Goal: Task Accomplishment & Management: Manage account settings

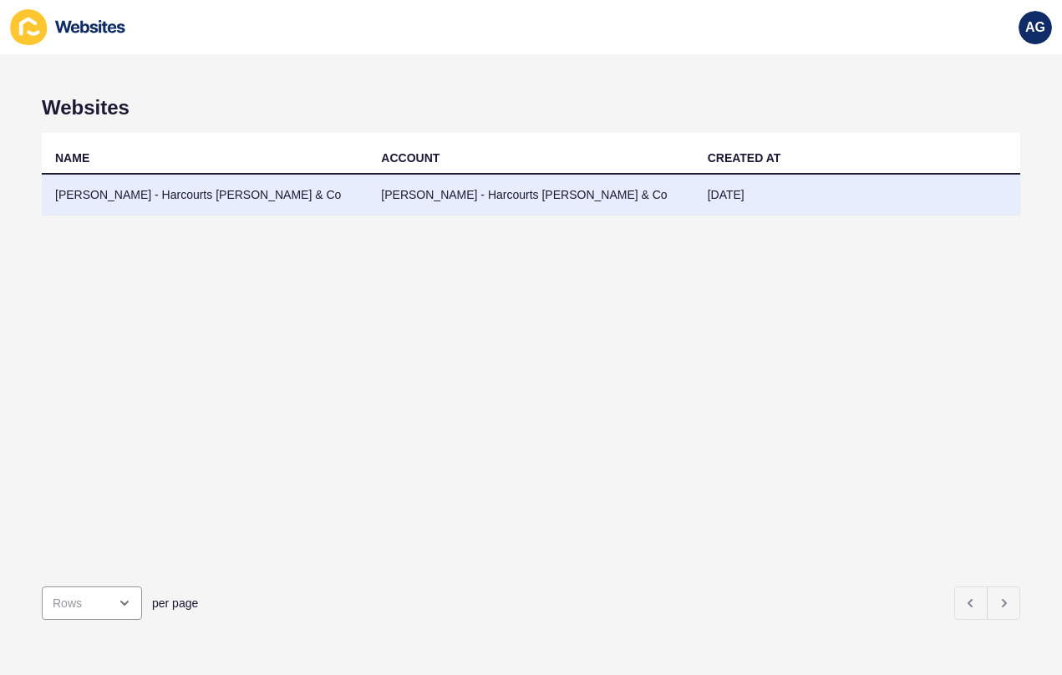
click at [436, 191] on td "[PERSON_NAME] - Harcourts [PERSON_NAME] & Co" at bounding box center [531, 195] width 326 height 41
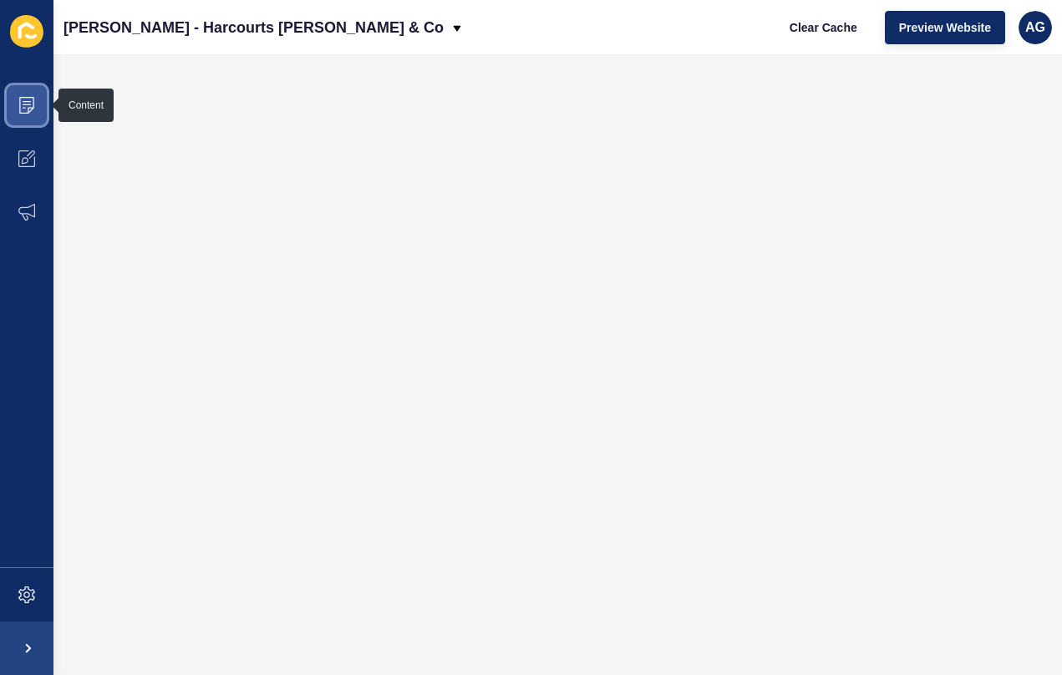
click at [26, 99] on icon at bounding box center [26, 105] width 17 height 17
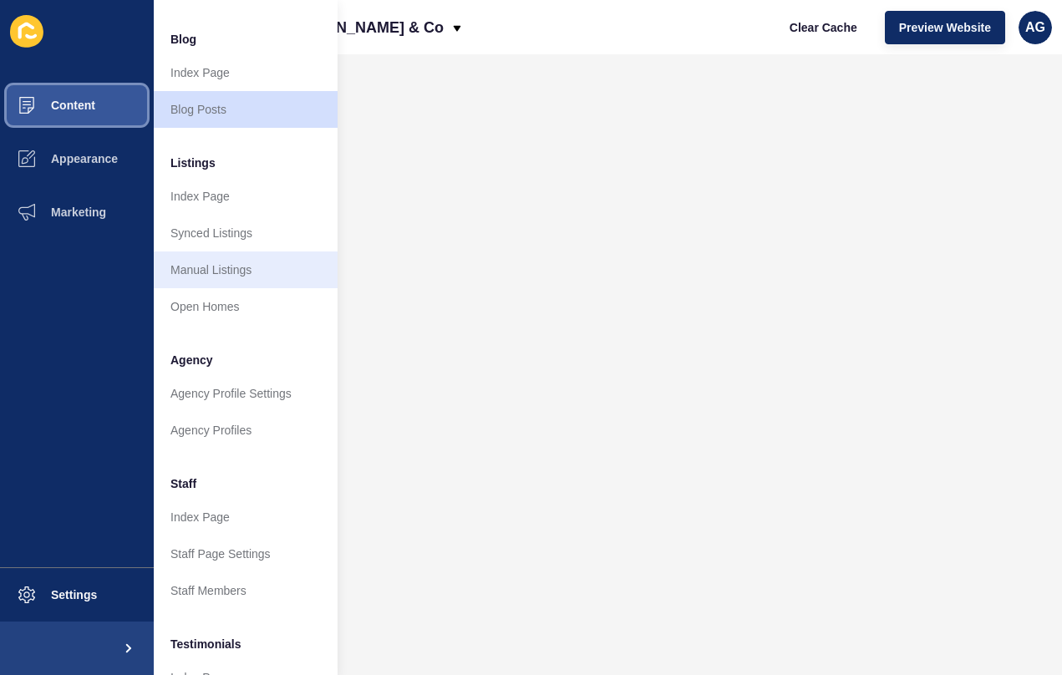
scroll to position [114, 0]
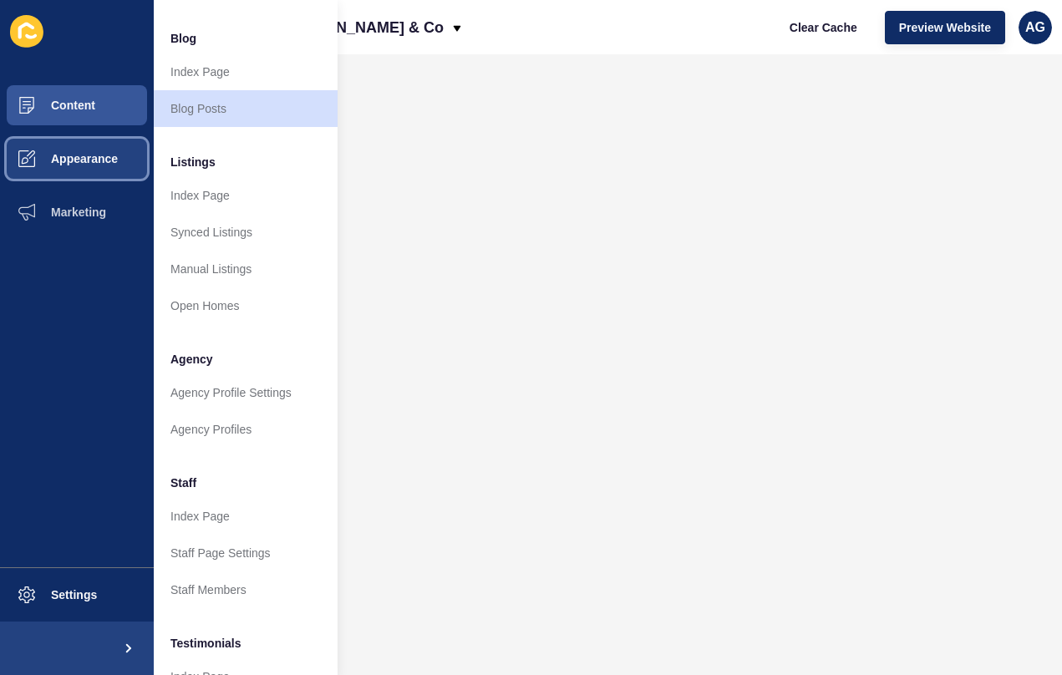
click at [92, 165] on span "Appearance" at bounding box center [57, 158] width 120 height 13
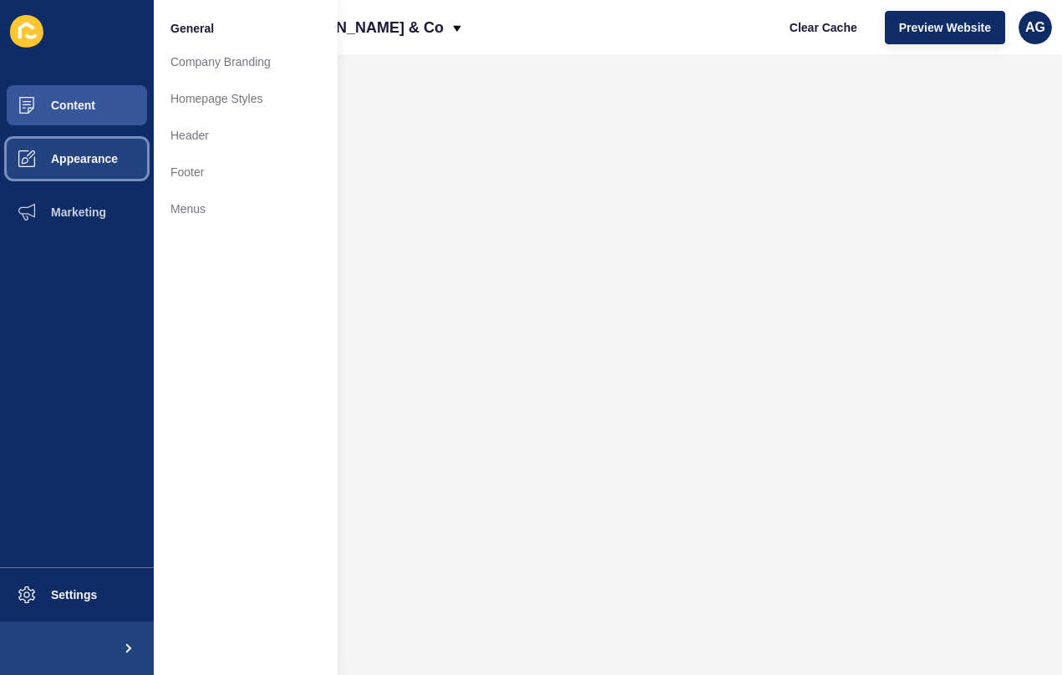
scroll to position [0, 0]
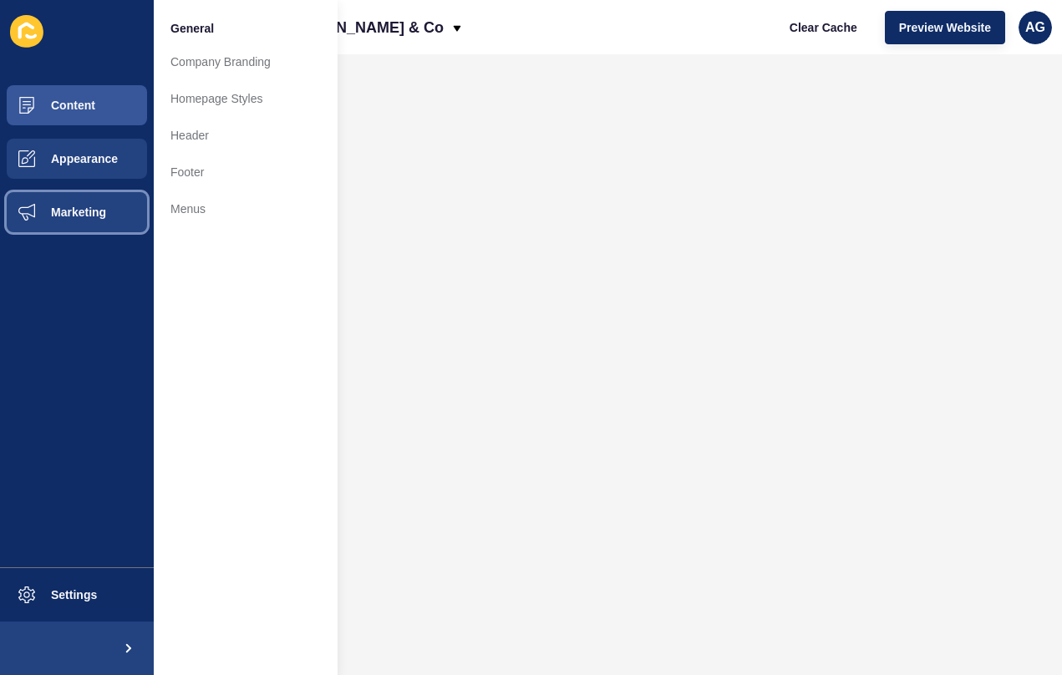
click at [92, 204] on button "Marketing" at bounding box center [77, 212] width 154 height 53
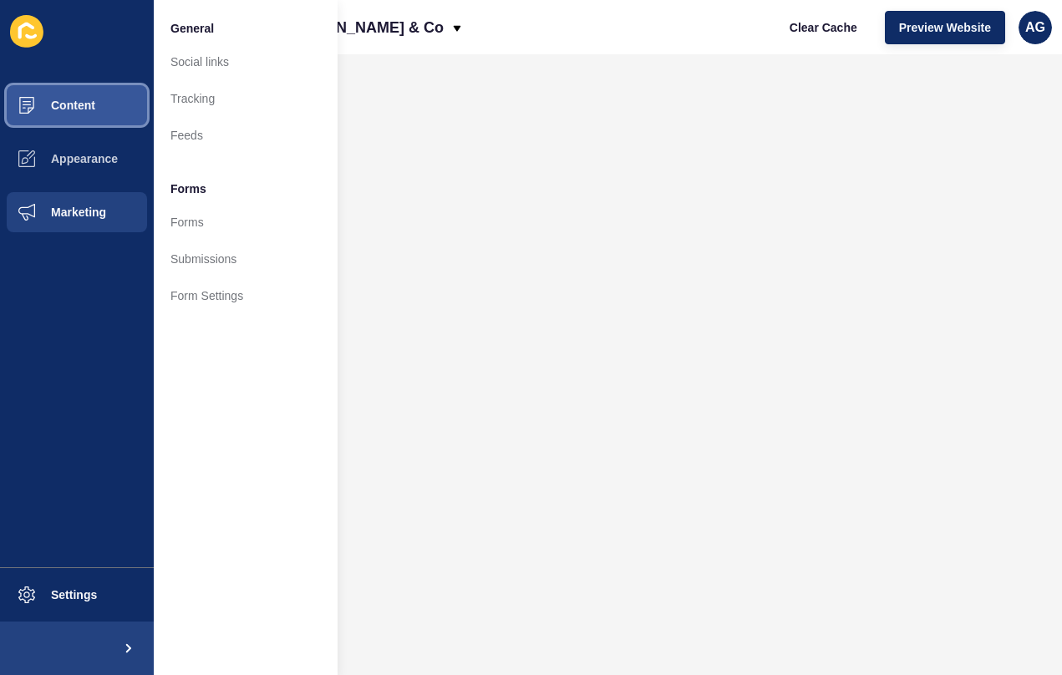
click at [81, 105] on span "Content" at bounding box center [46, 105] width 98 height 13
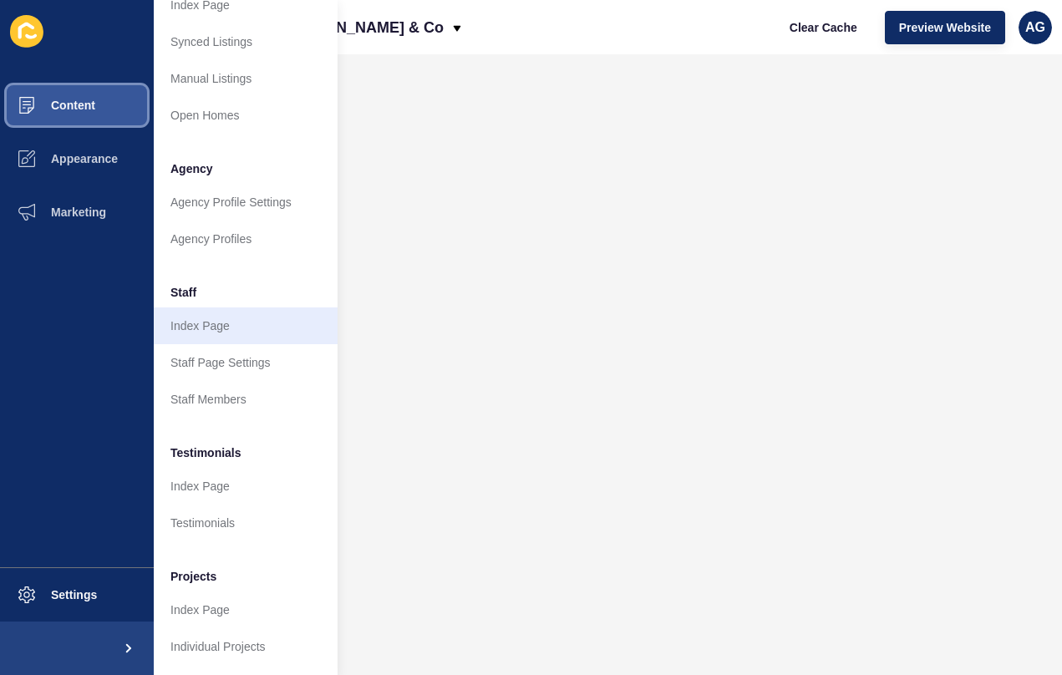
scroll to position [304, 0]
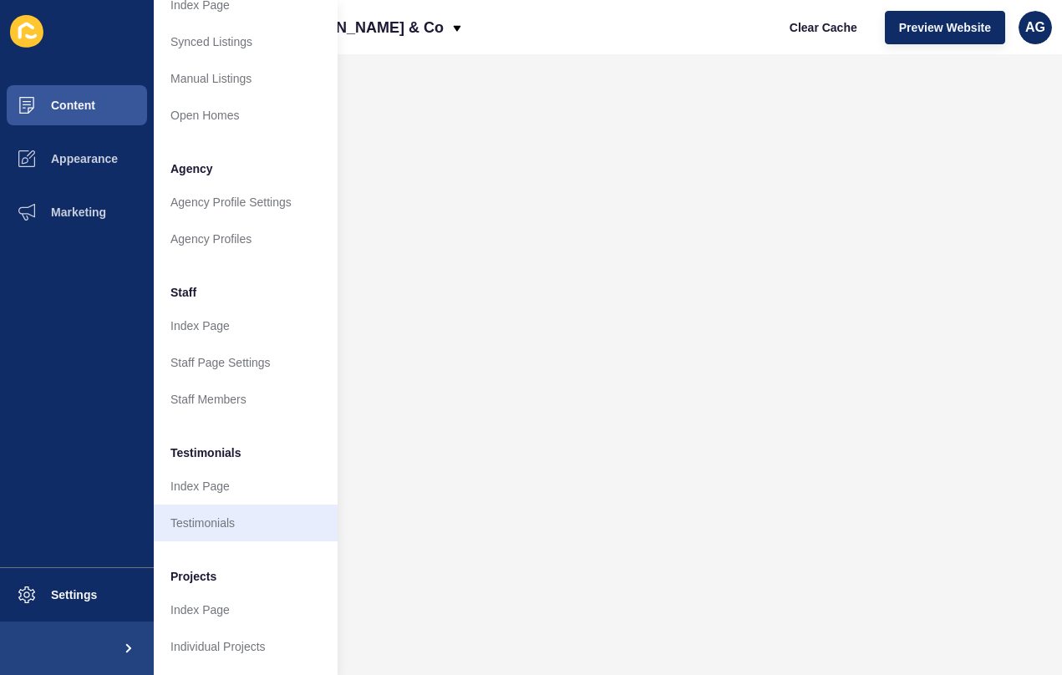
click at [224, 517] on link "Testimonials" at bounding box center [246, 523] width 184 height 37
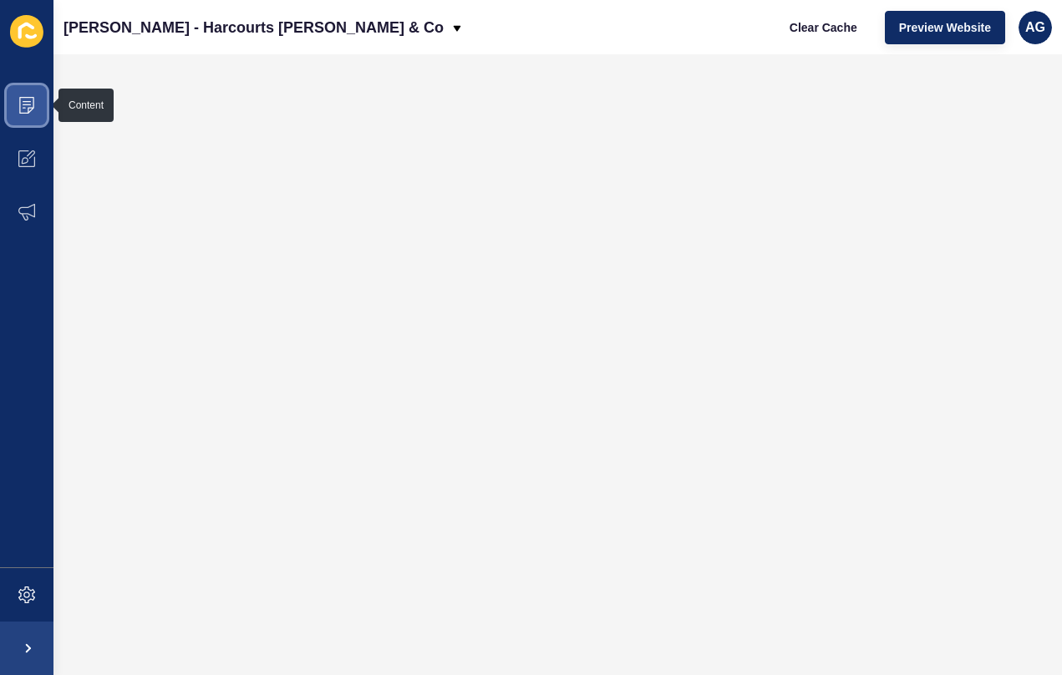
click at [31, 109] on icon at bounding box center [26, 105] width 17 height 17
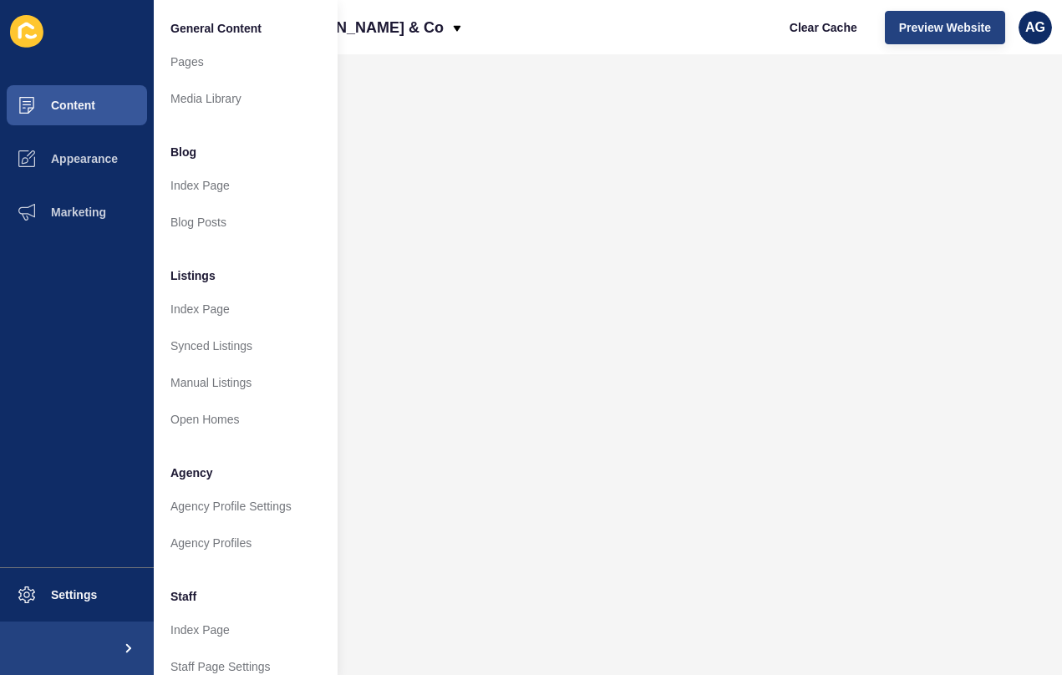
click at [931, 17] on button "Preview Website" at bounding box center [945, 27] width 120 height 33
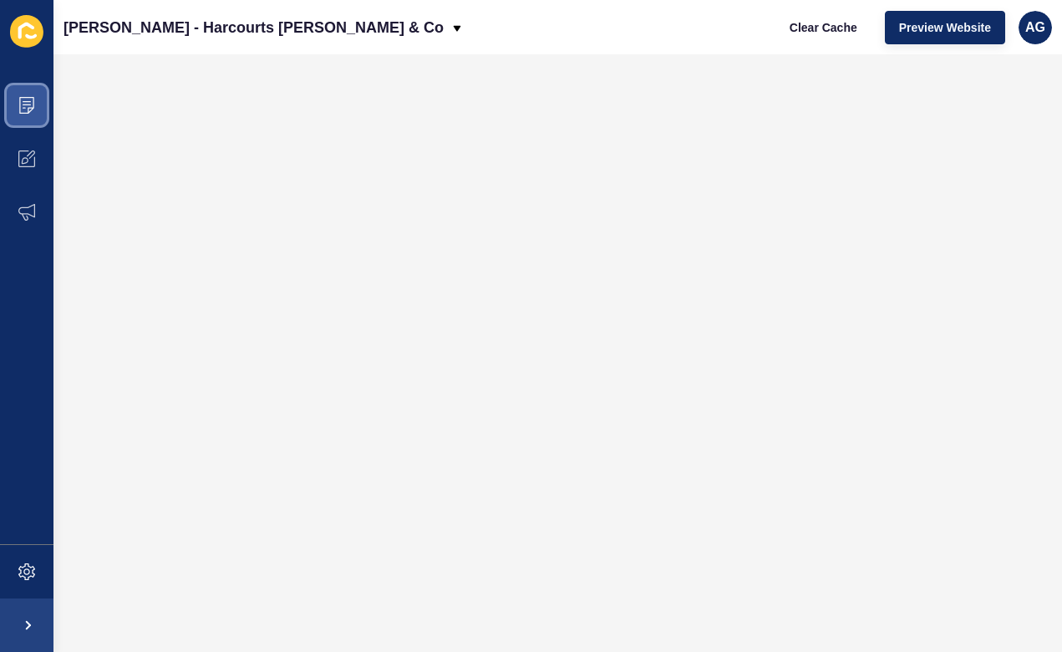
click at [18, 100] on icon at bounding box center [26, 105] width 17 height 17
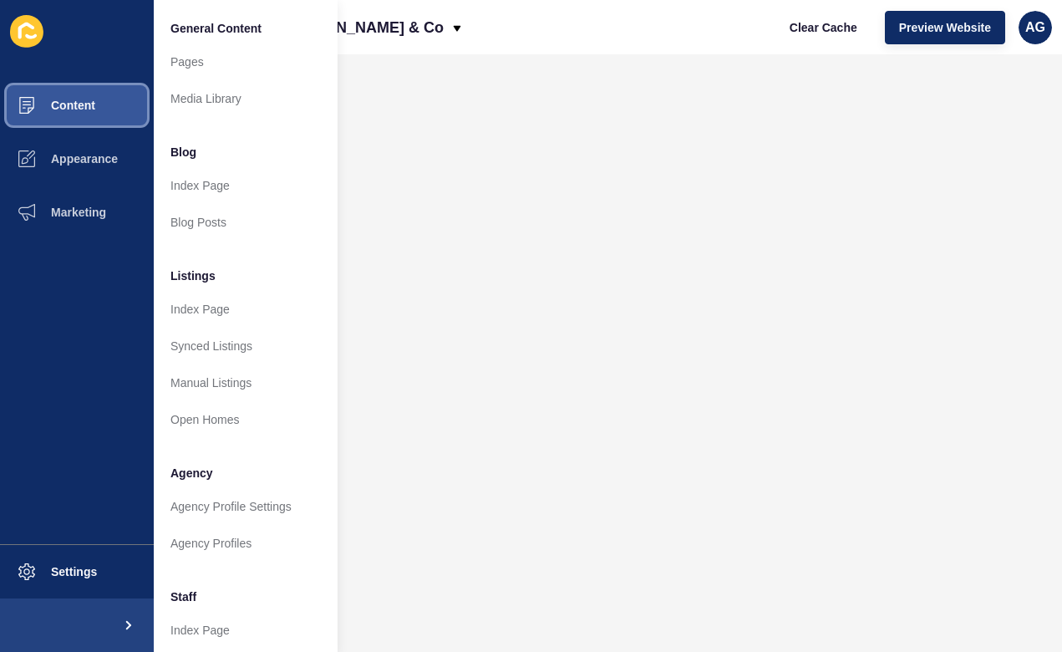
click at [80, 107] on span "Content" at bounding box center [46, 105] width 98 height 13
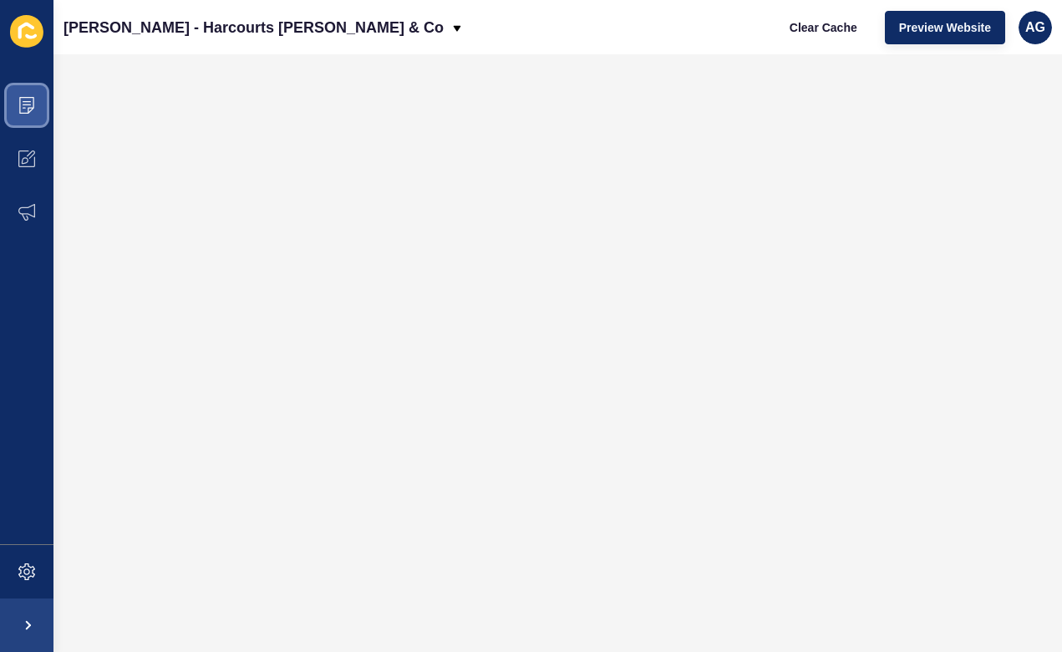
click at [26, 103] on icon at bounding box center [26, 105] width 17 height 17
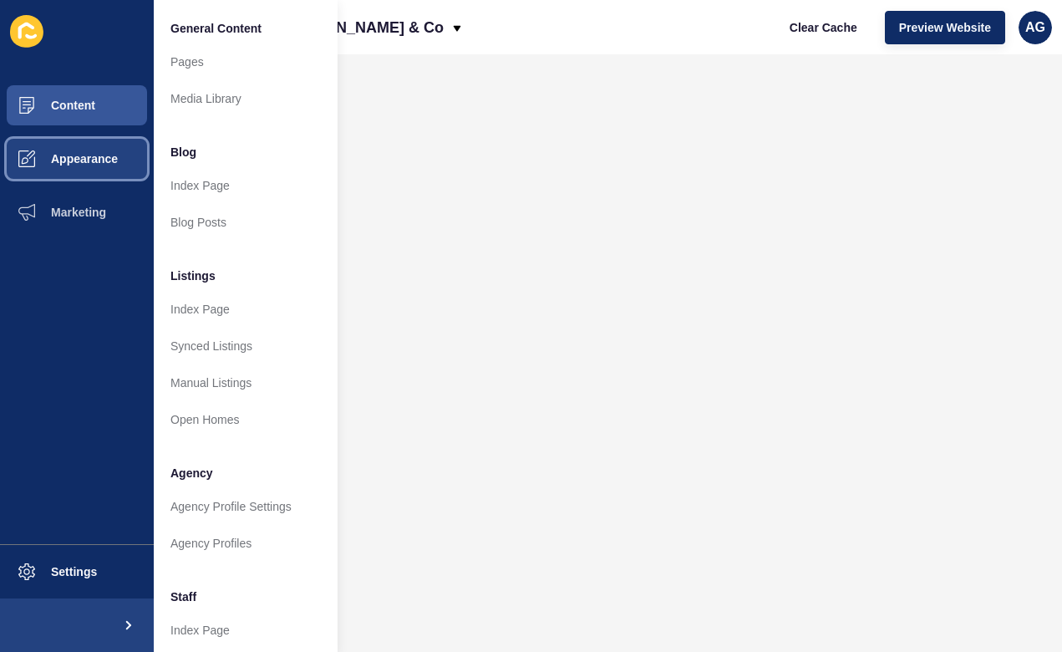
click at [80, 160] on span "Appearance" at bounding box center [57, 158] width 120 height 13
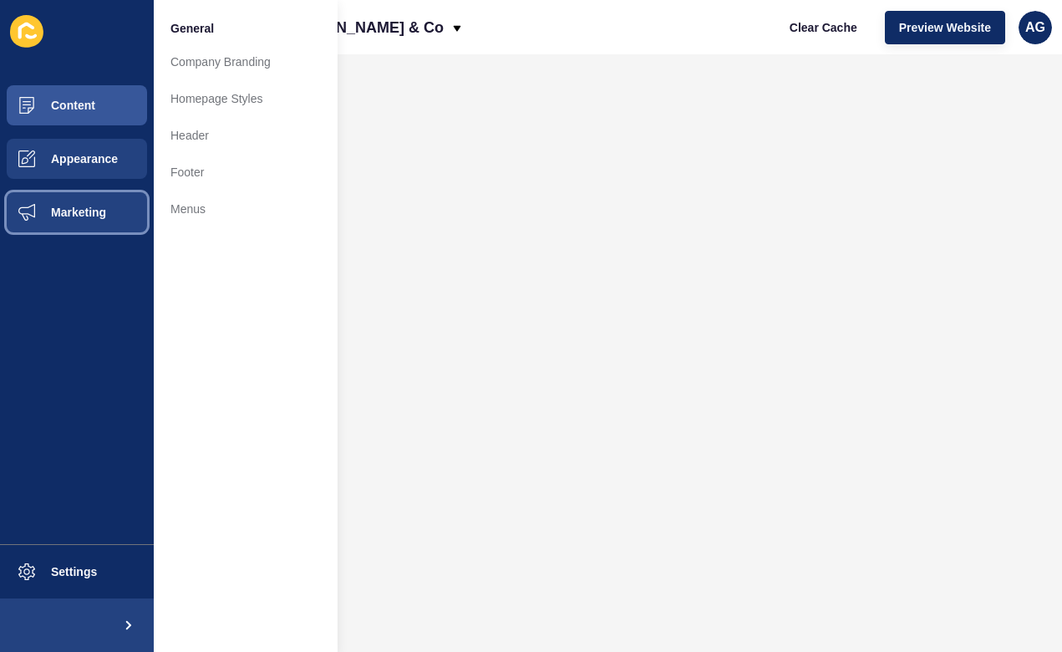
click at [66, 206] on span "Marketing" at bounding box center [51, 212] width 109 height 13
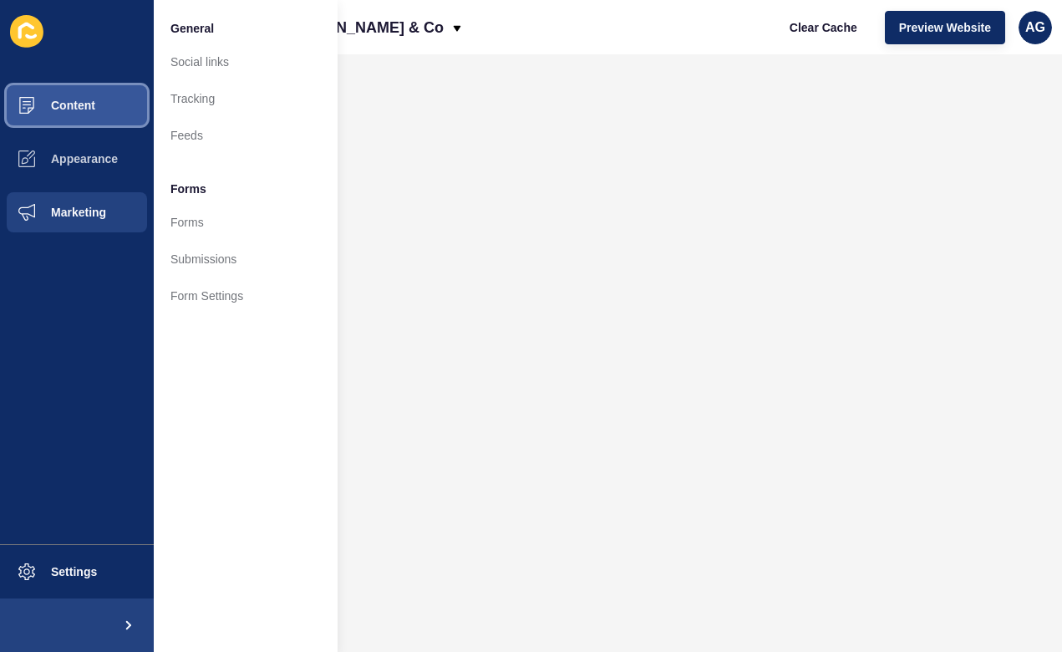
click at [71, 110] on span "Content" at bounding box center [46, 105] width 98 height 13
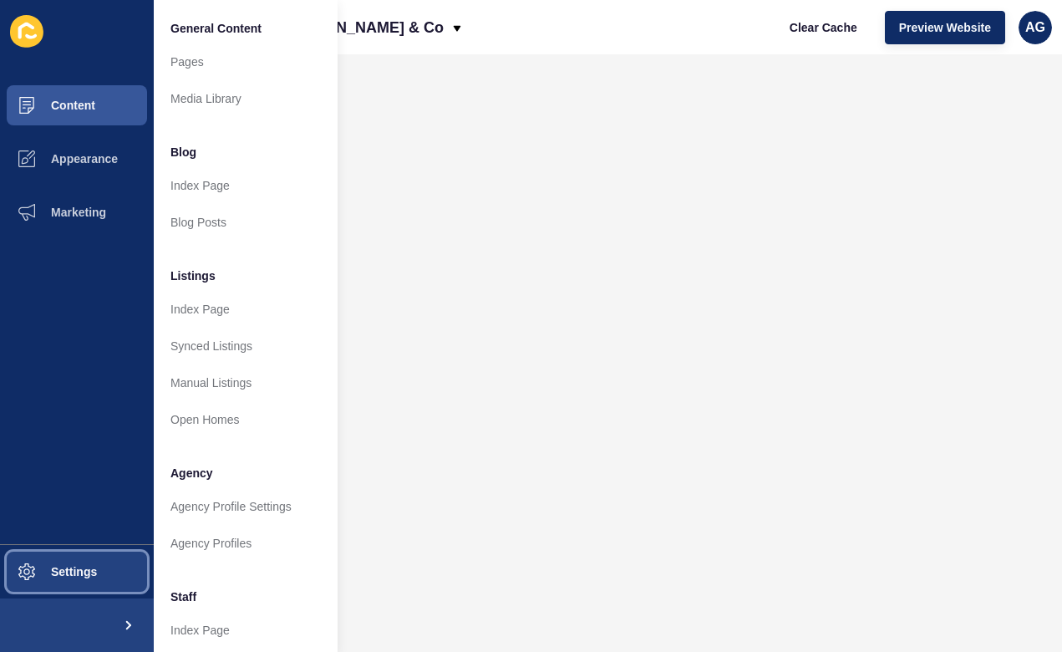
click at [73, 578] on button "Settings" at bounding box center [77, 571] width 154 height 53
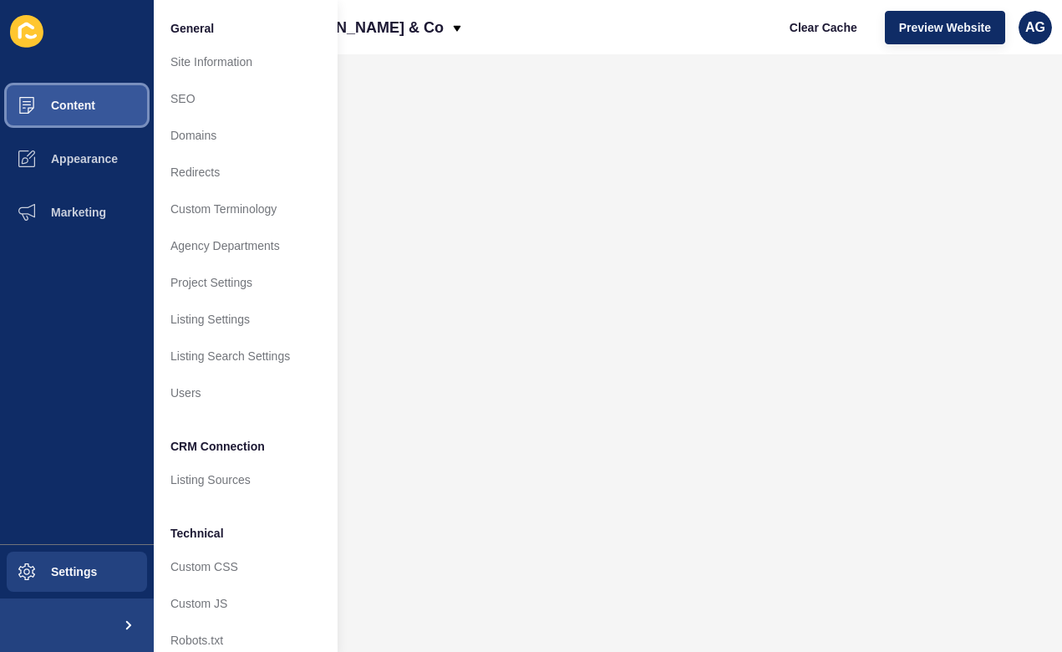
click at [89, 114] on button "Content" at bounding box center [77, 105] width 154 height 53
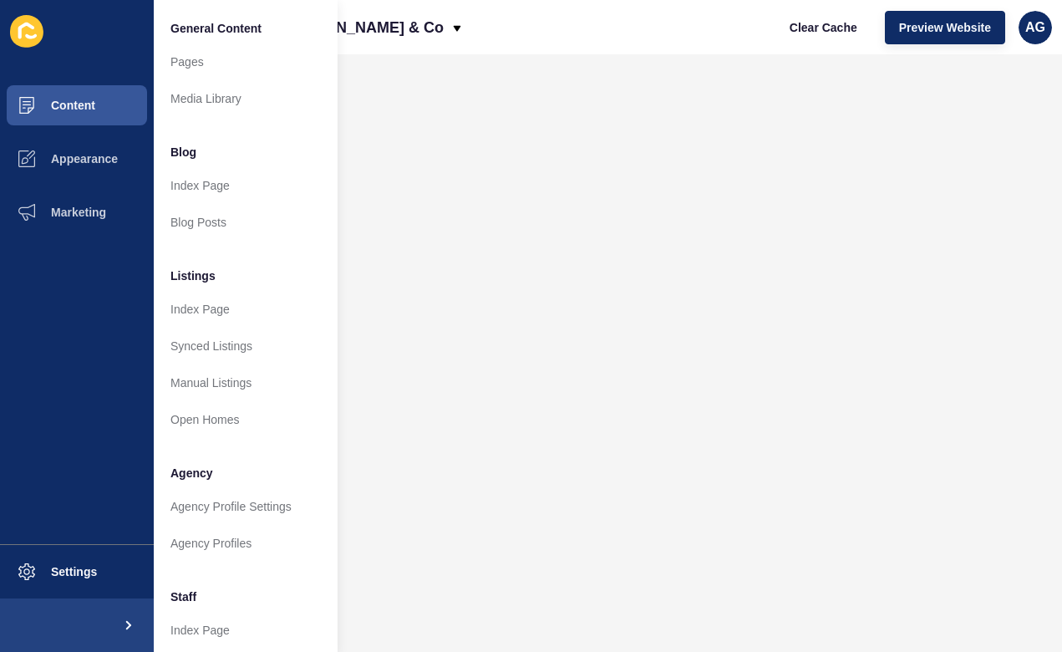
click at [532, 24] on div "[PERSON_NAME] - Harcourts [PERSON_NAME] & Co Clear Cache Preview Website AG" at bounding box center [557, 27] width 1009 height 54
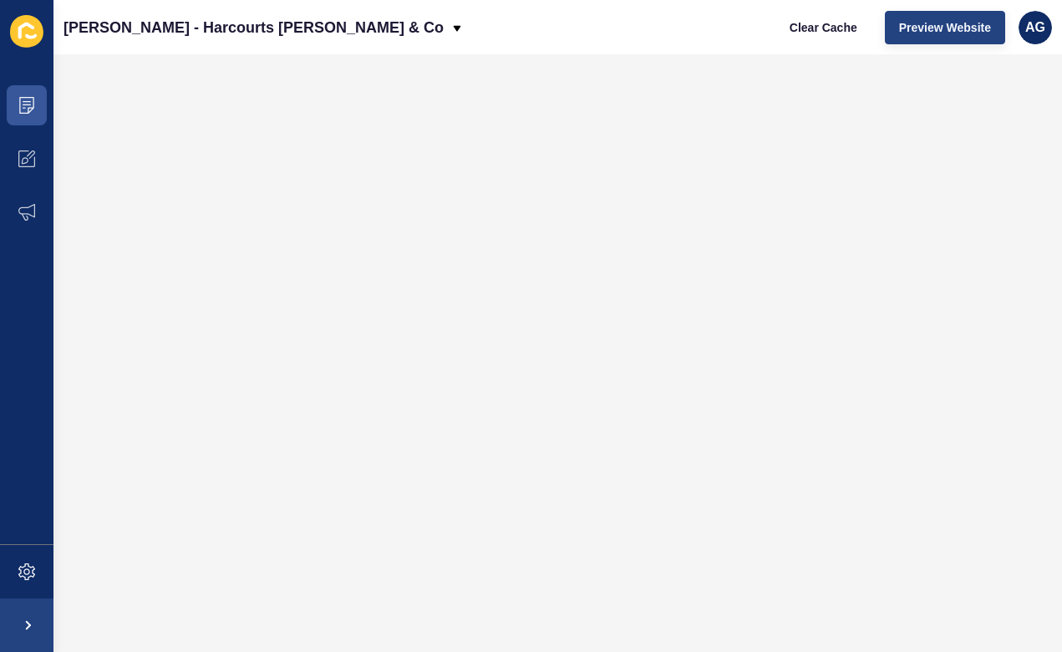
click at [944, 23] on span "Preview Website" at bounding box center [945, 27] width 92 height 17
click at [818, 28] on span "Clear Cache" at bounding box center [824, 27] width 68 height 17
click at [967, 29] on span "Preview Website" at bounding box center [945, 27] width 92 height 17
click at [806, 23] on span "Clear Cache" at bounding box center [824, 27] width 68 height 17
click at [940, 23] on span "Preview Website" at bounding box center [945, 27] width 92 height 17
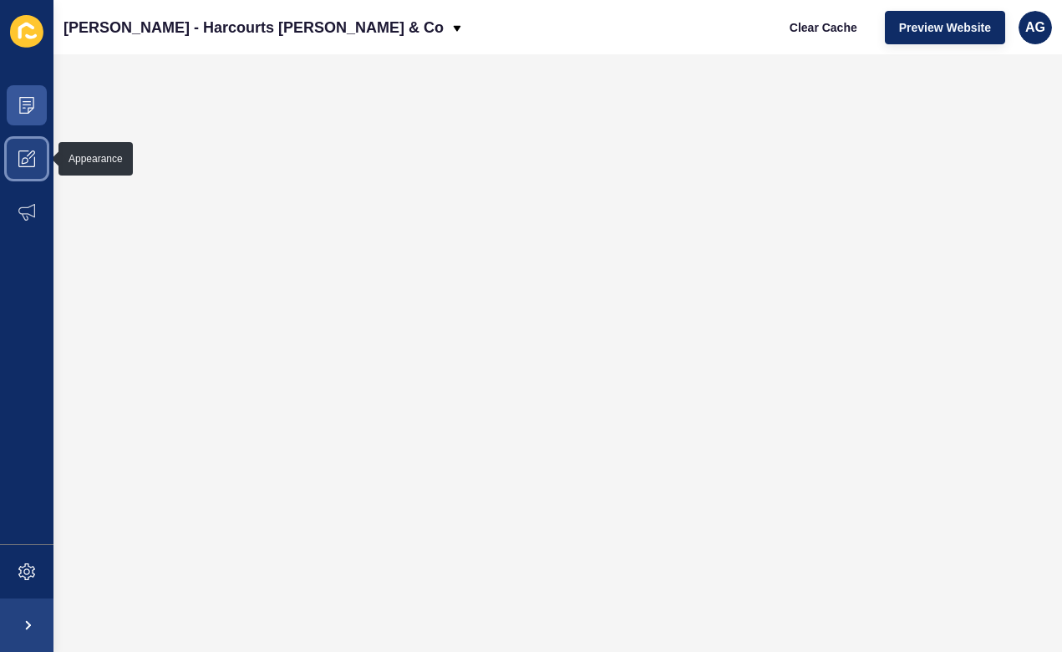
click at [28, 152] on icon at bounding box center [26, 158] width 17 height 17
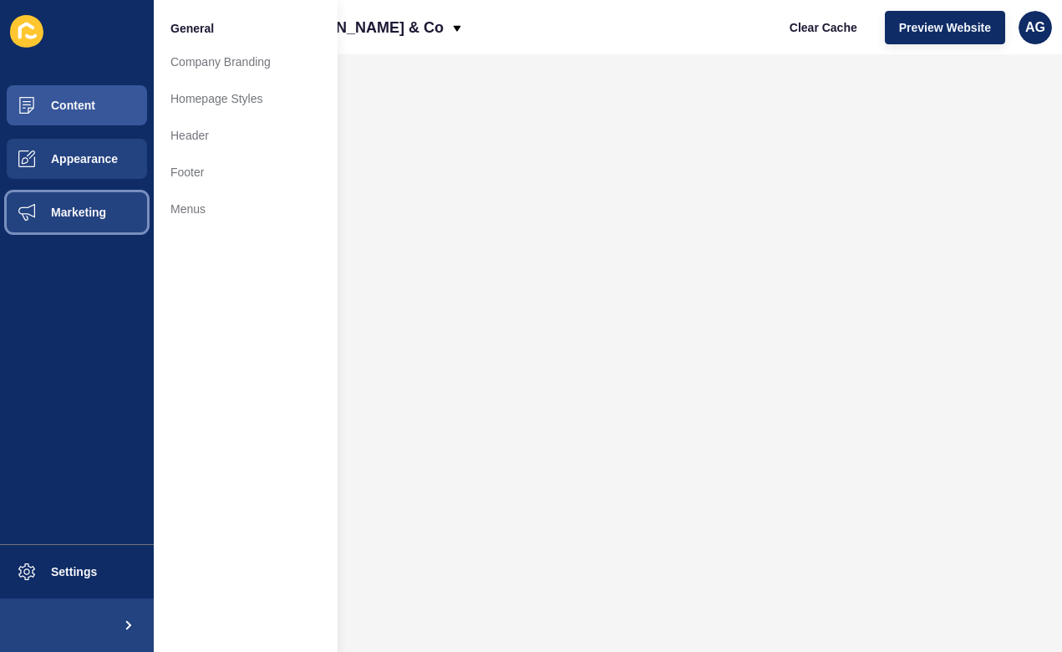
click at [67, 206] on span "Marketing" at bounding box center [51, 212] width 109 height 13
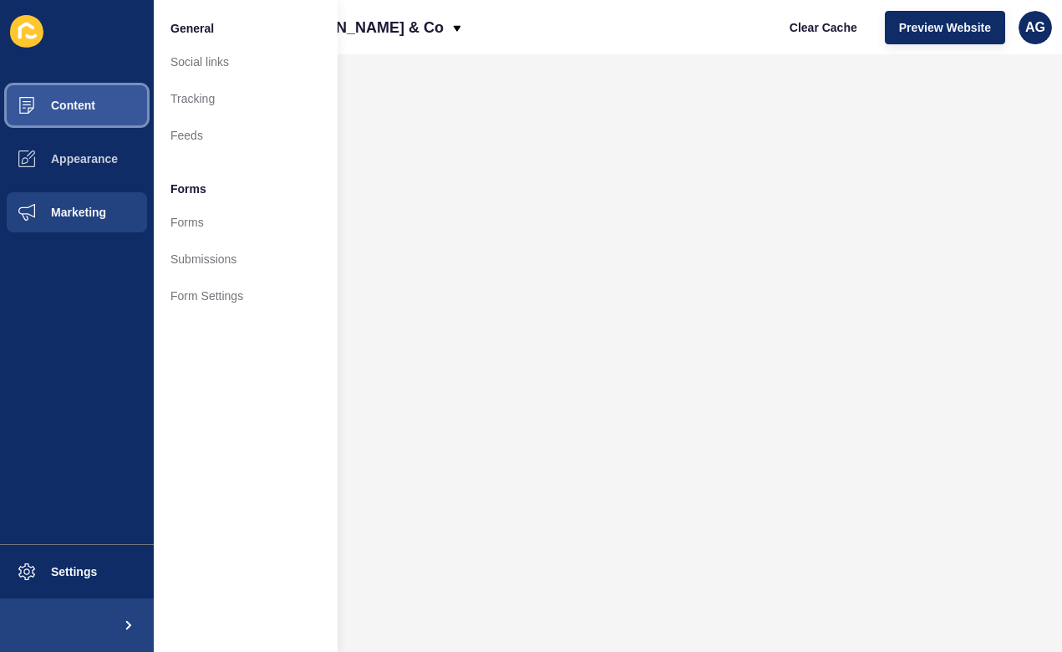
click at [74, 104] on span "Content" at bounding box center [46, 105] width 98 height 13
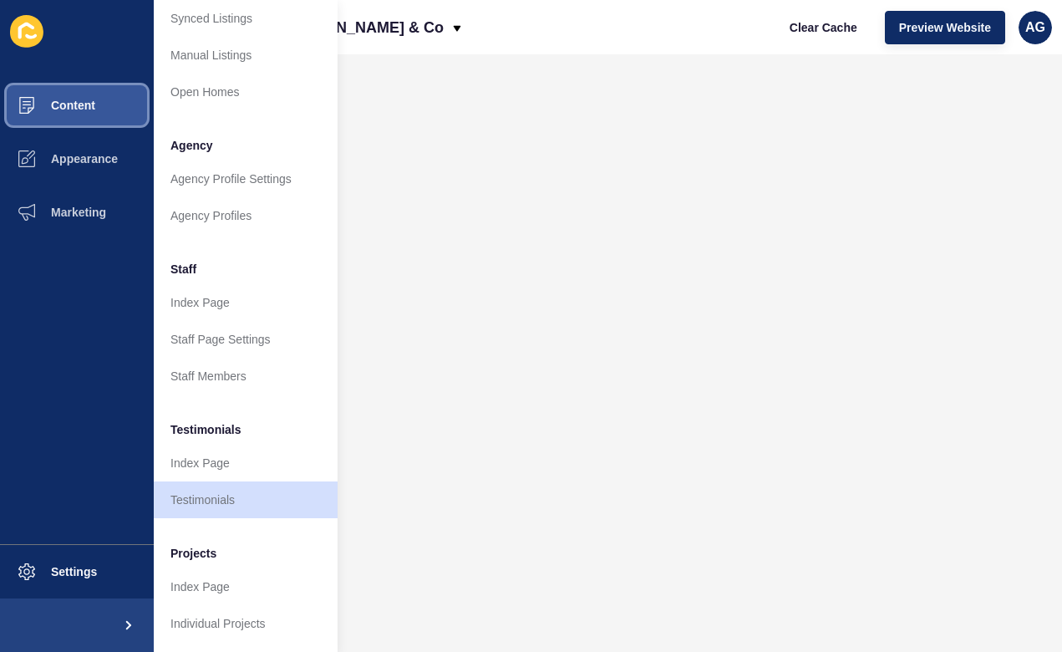
scroll to position [328, 0]
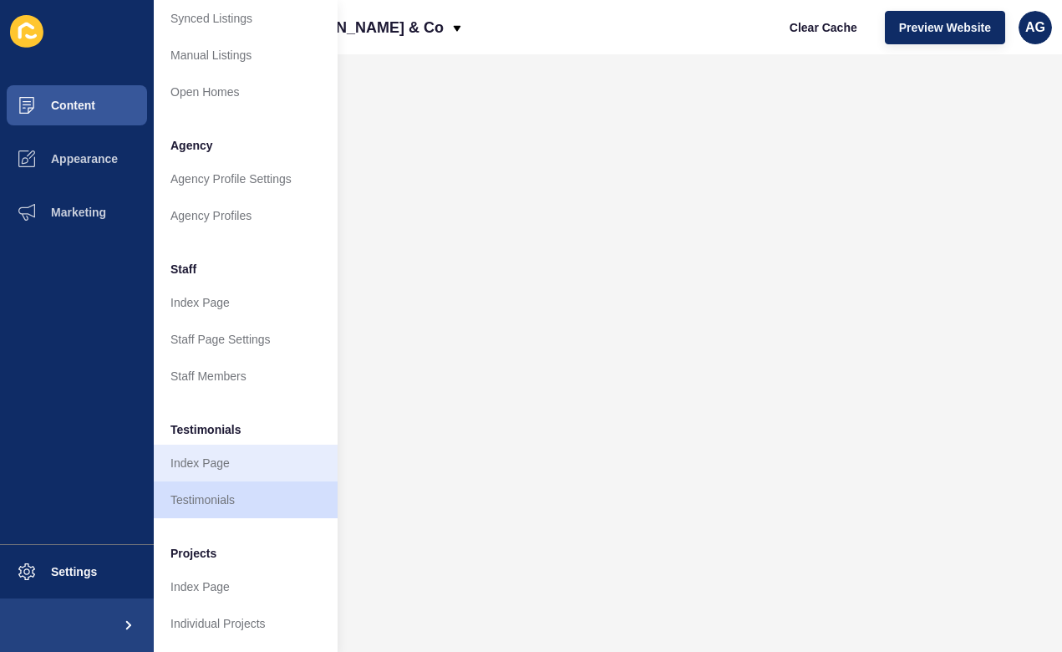
click at [231, 470] on link "Index Page" at bounding box center [246, 463] width 184 height 37
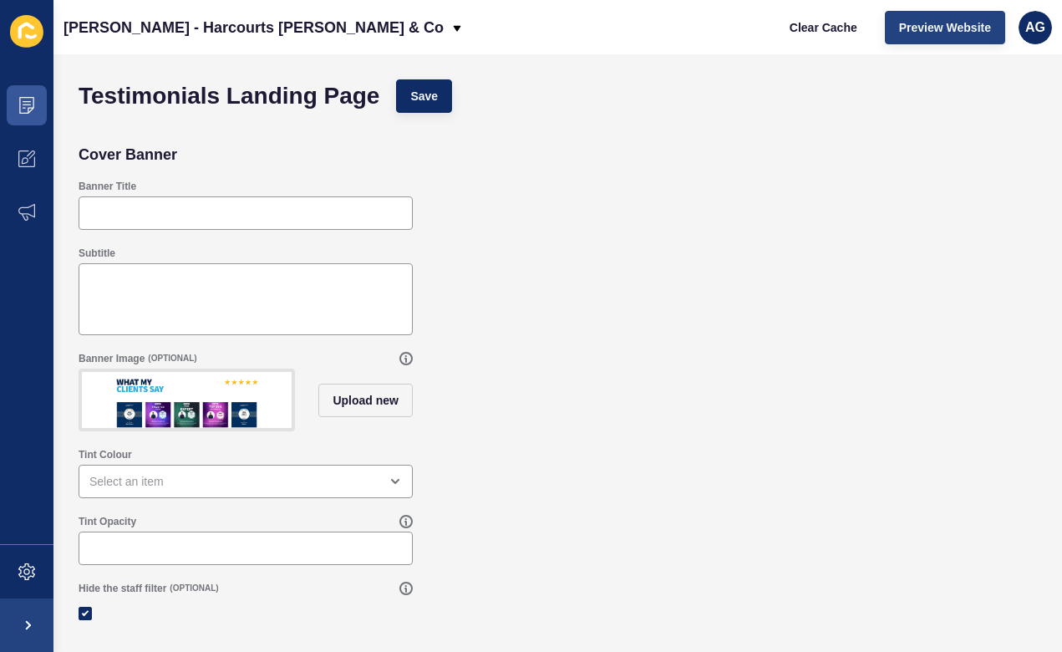
click at [967, 33] on span "Preview Website" at bounding box center [945, 27] width 92 height 17
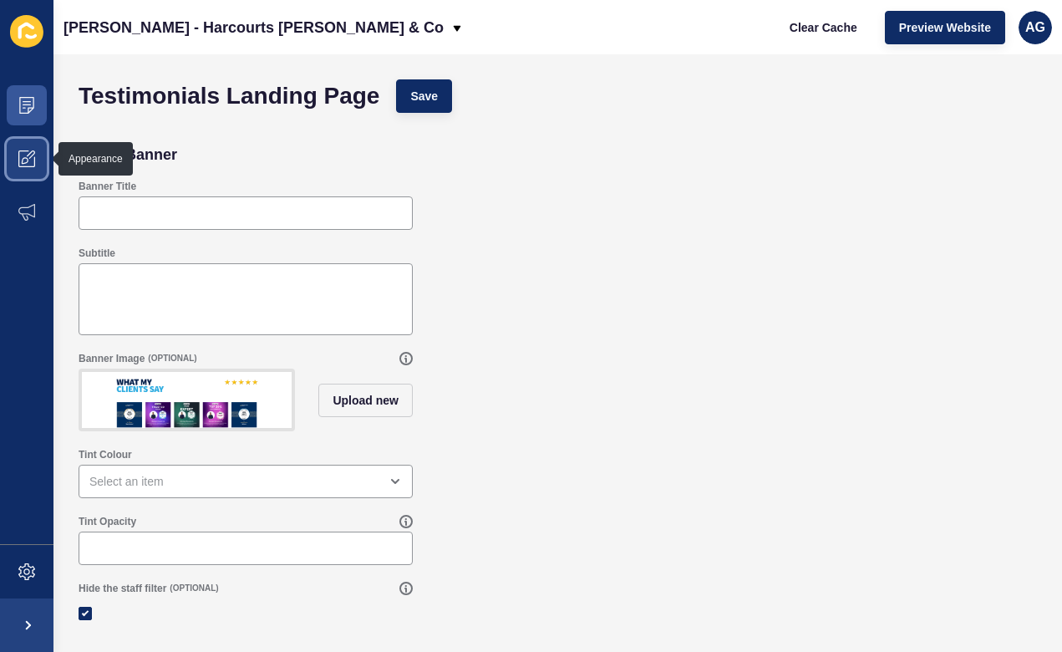
click at [28, 155] on icon at bounding box center [26, 158] width 17 height 17
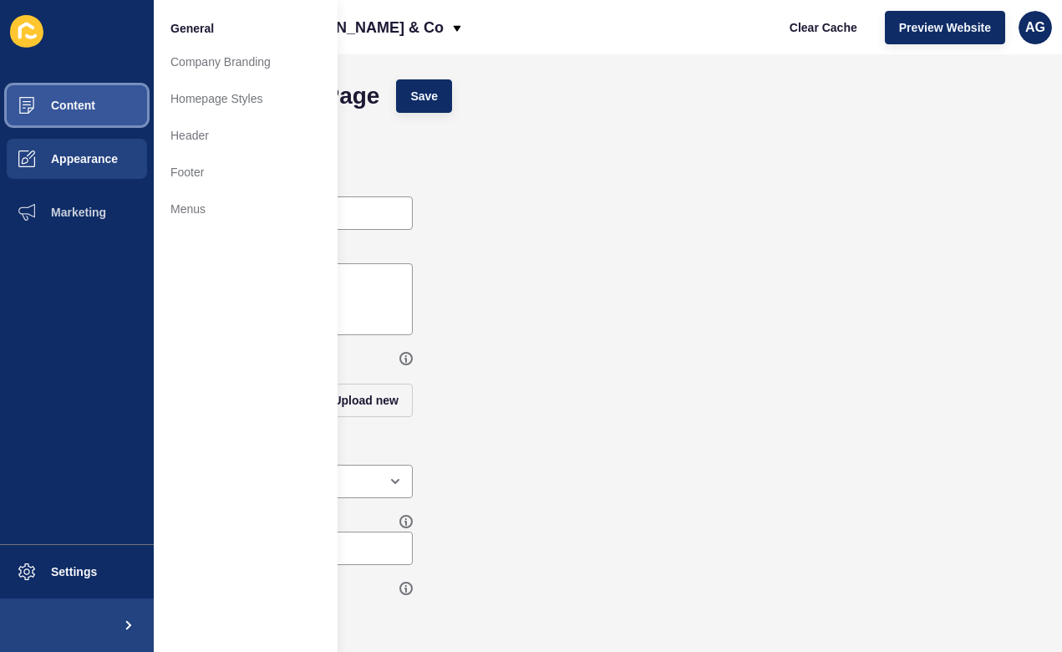
click at [71, 108] on span "Content" at bounding box center [46, 105] width 98 height 13
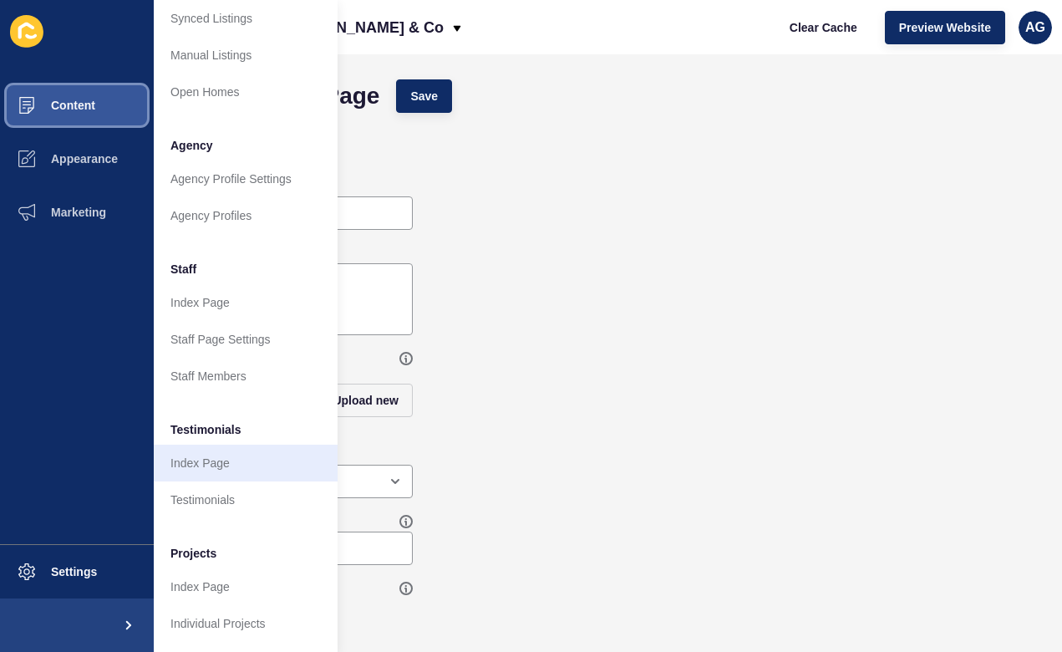
scroll to position [328, 0]
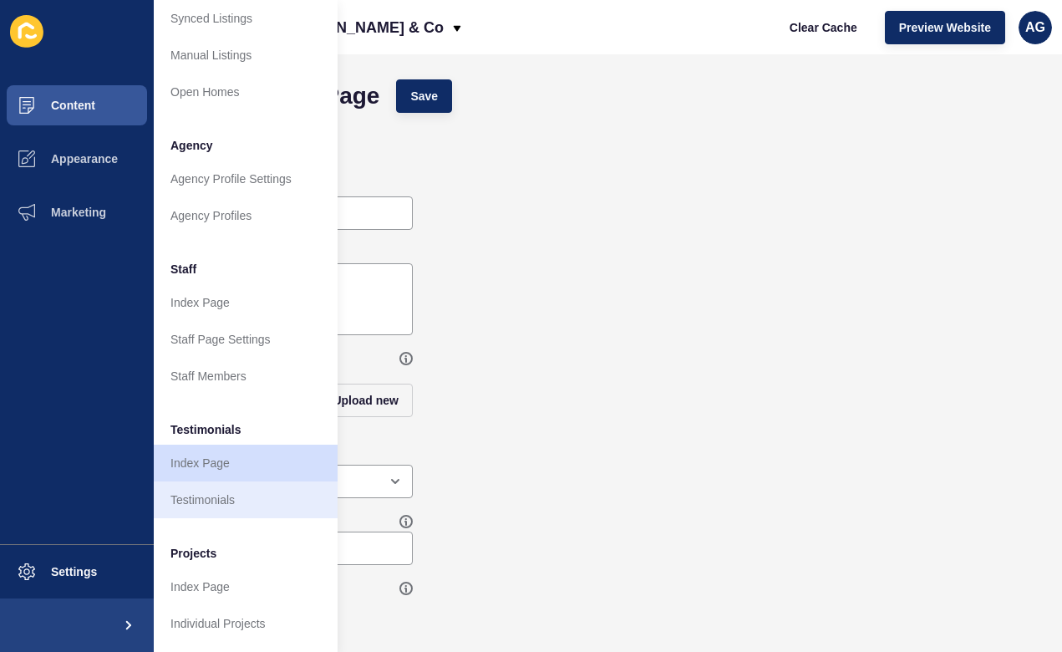
click at [217, 498] on link "Testimonials" at bounding box center [246, 499] width 184 height 37
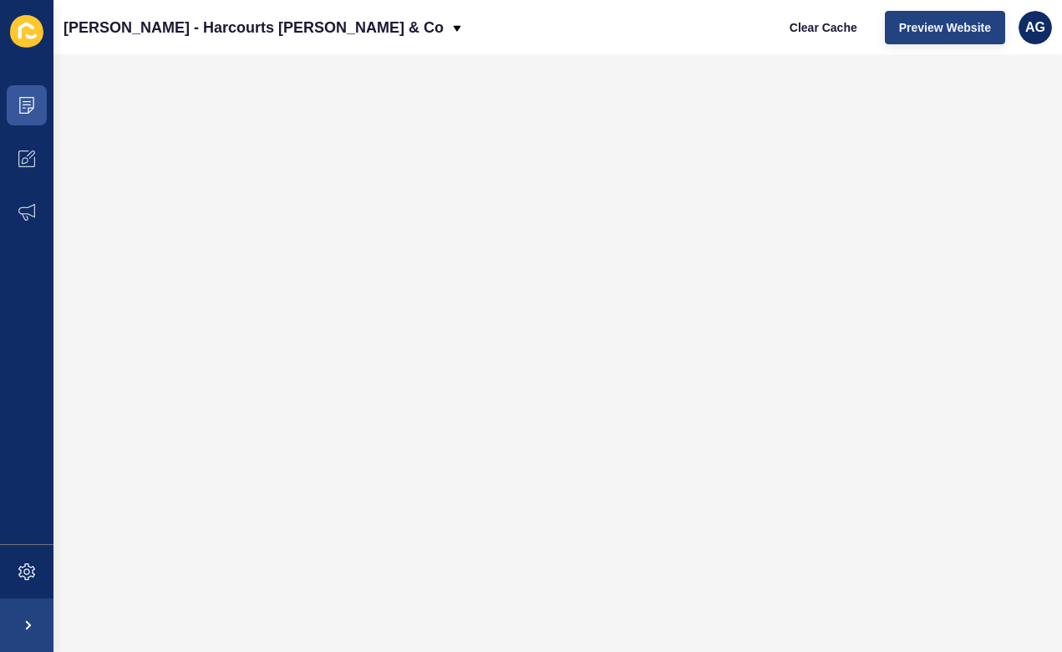
click at [936, 27] on span "Preview Website" at bounding box center [945, 27] width 92 height 17
click at [945, 28] on span "Preview Website" at bounding box center [945, 27] width 92 height 17
click at [825, 17] on button "Clear Cache" at bounding box center [824, 27] width 96 height 33
click at [42, 102] on span at bounding box center [26, 105] width 53 height 53
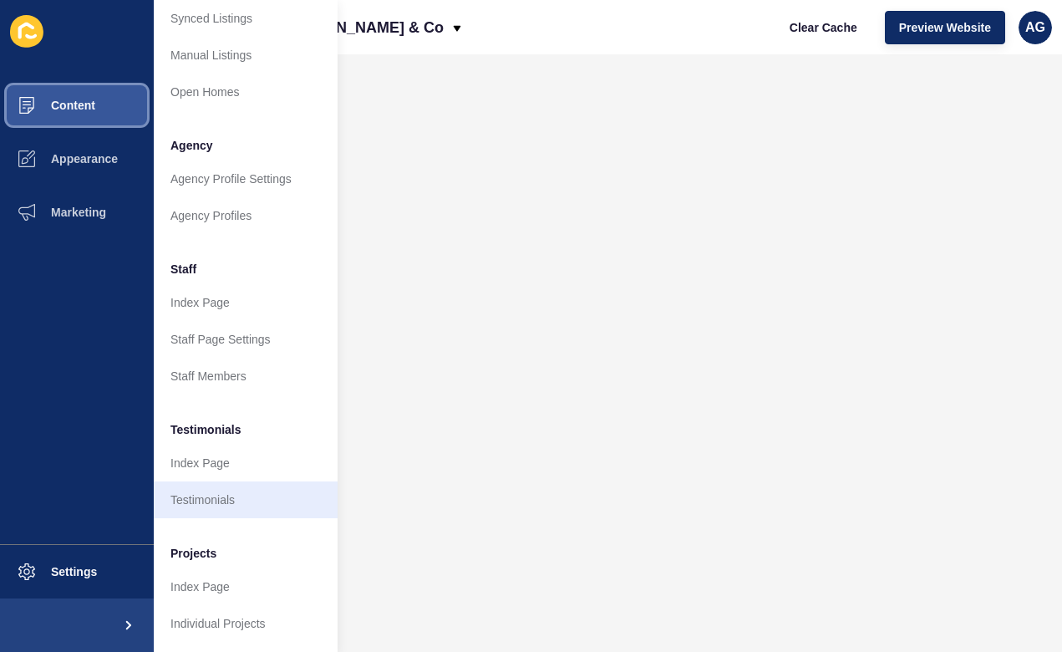
scroll to position [328, 0]
click at [212, 501] on link "Testimonials" at bounding box center [246, 499] width 184 height 37
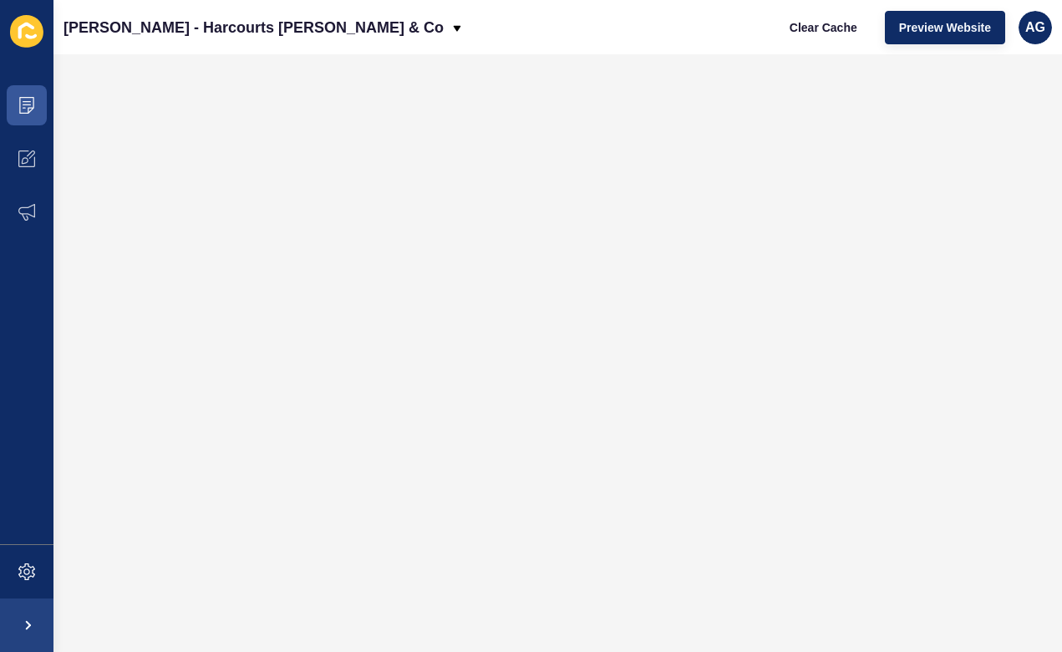
scroll to position [0, 0]
click at [32, 104] on icon at bounding box center [26, 105] width 17 height 17
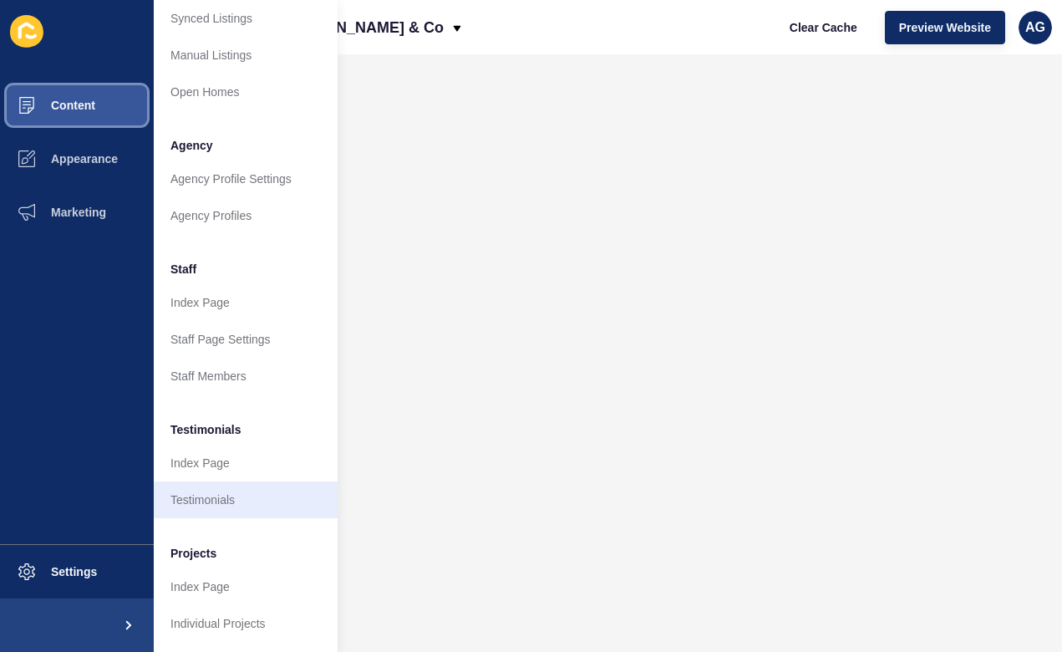
scroll to position [328, 0]
click at [202, 504] on link "Testimonials" at bounding box center [246, 499] width 184 height 37
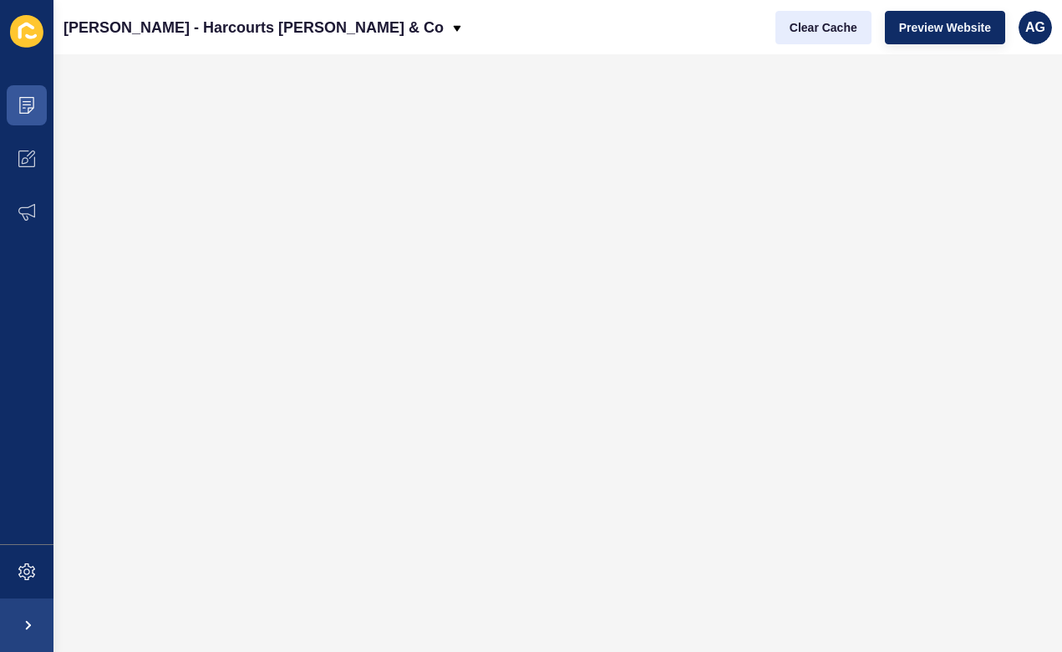
click at [823, 29] on span "Clear Cache" at bounding box center [824, 27] width 68 height 17
click at [946, 24] on span "Preview Website" at bounding box center [945, 27] width 92 height 17
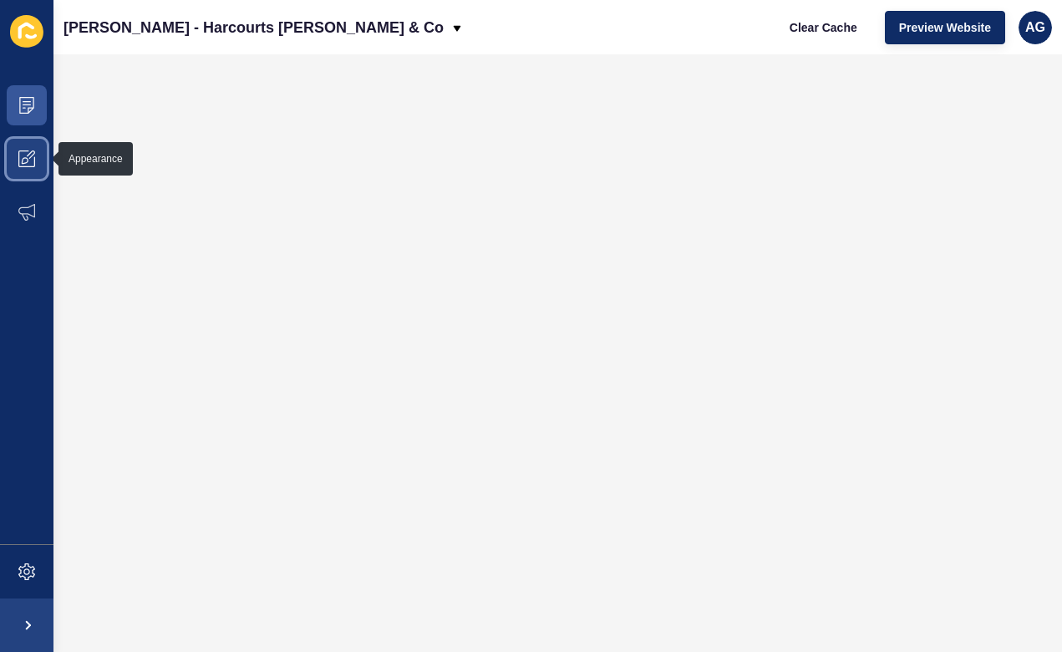
click at [25, 163] on icon at bounding box center [25, 160] width 7 height 7
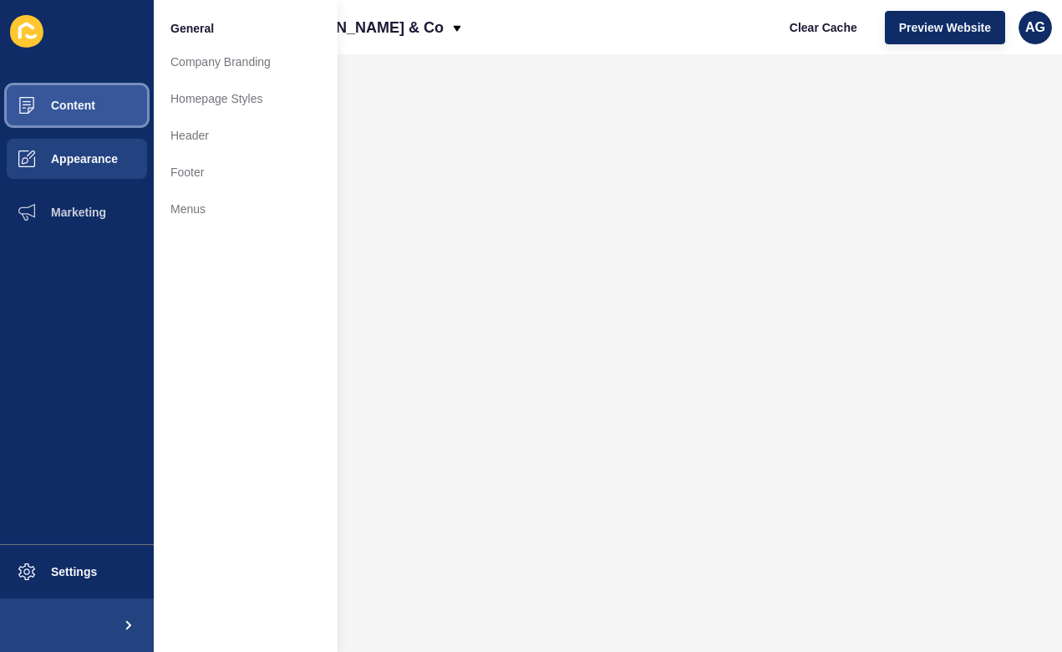
click at [48, 110] on span "Content" at bounding box center [46, 105] width 98 height 13
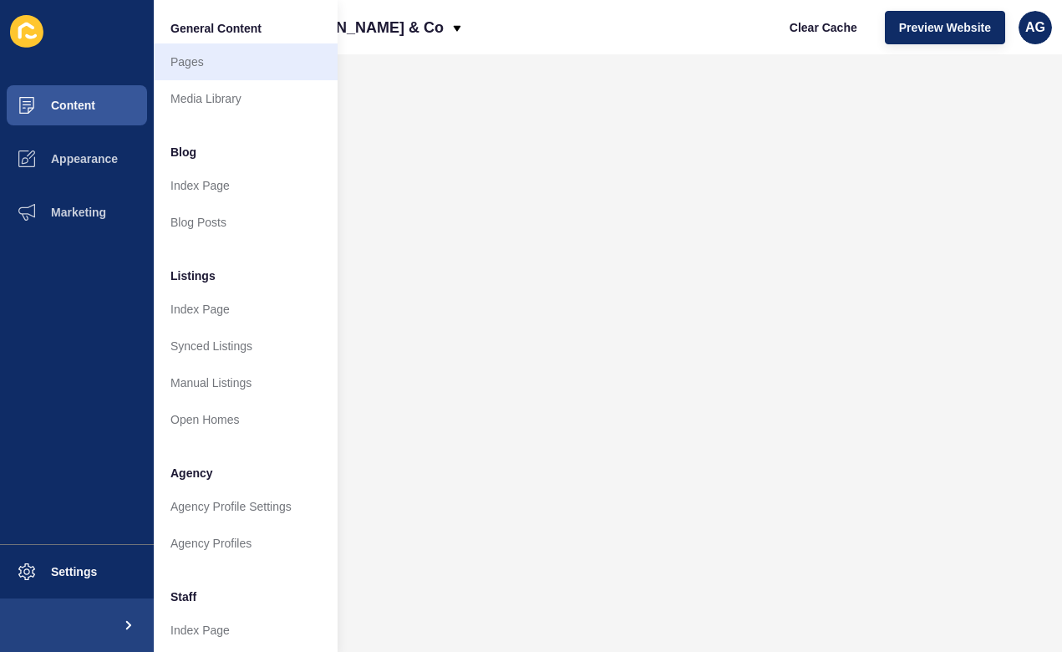
click at [201, 58] on link "Pages" at bounding box center [246, 61] width 184 height 37
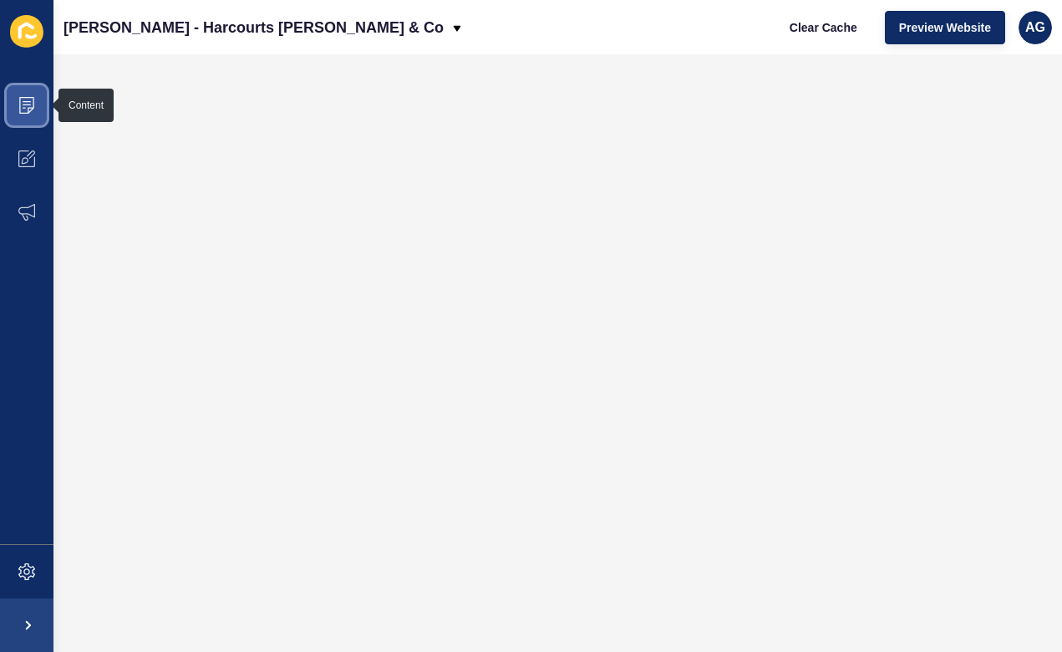
click at [30, 108] on icon at bounding box center [26, 105] width 15 height 17
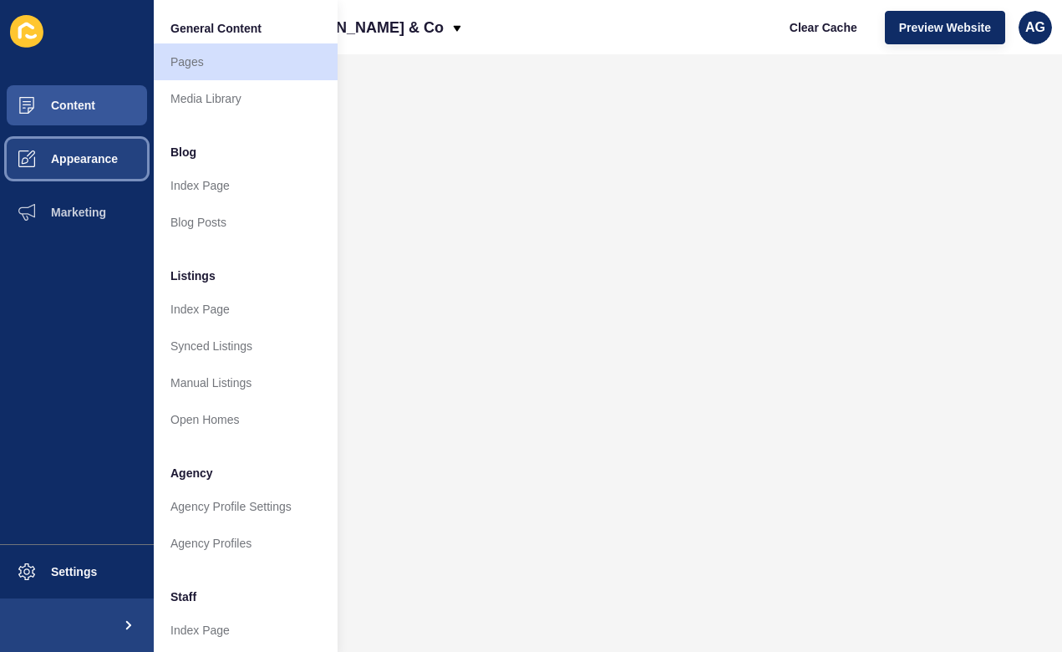
click at [92, 154] on span "Appearance" at bounding box center [57, 158] width 120 height 13
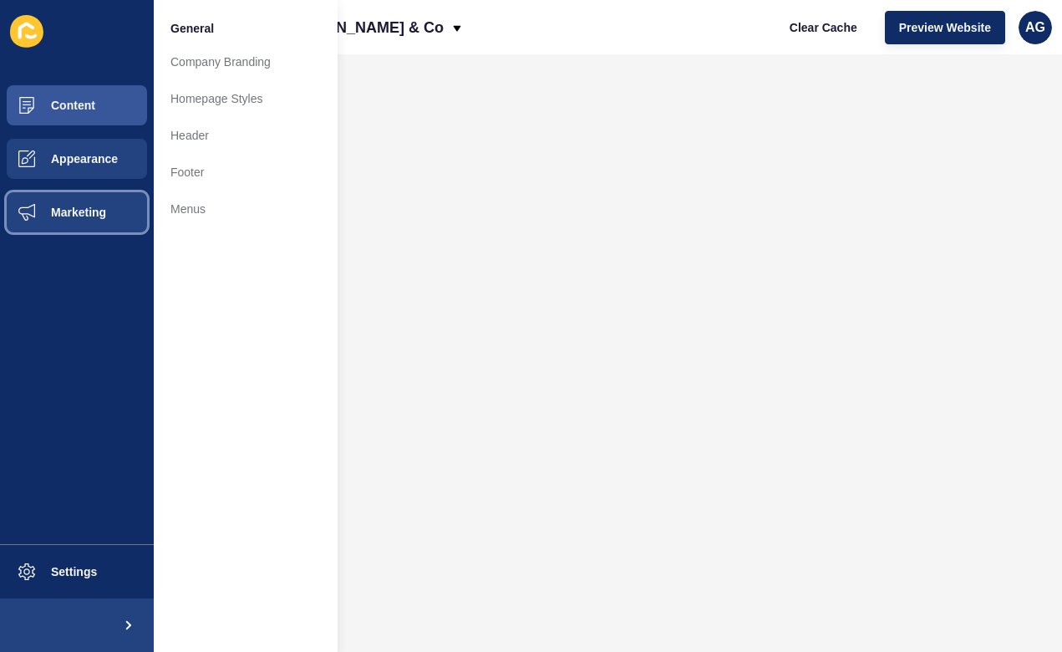
click at [94, 206] on span "Marketing" at bounding box center [51, 212] width 109 height 13
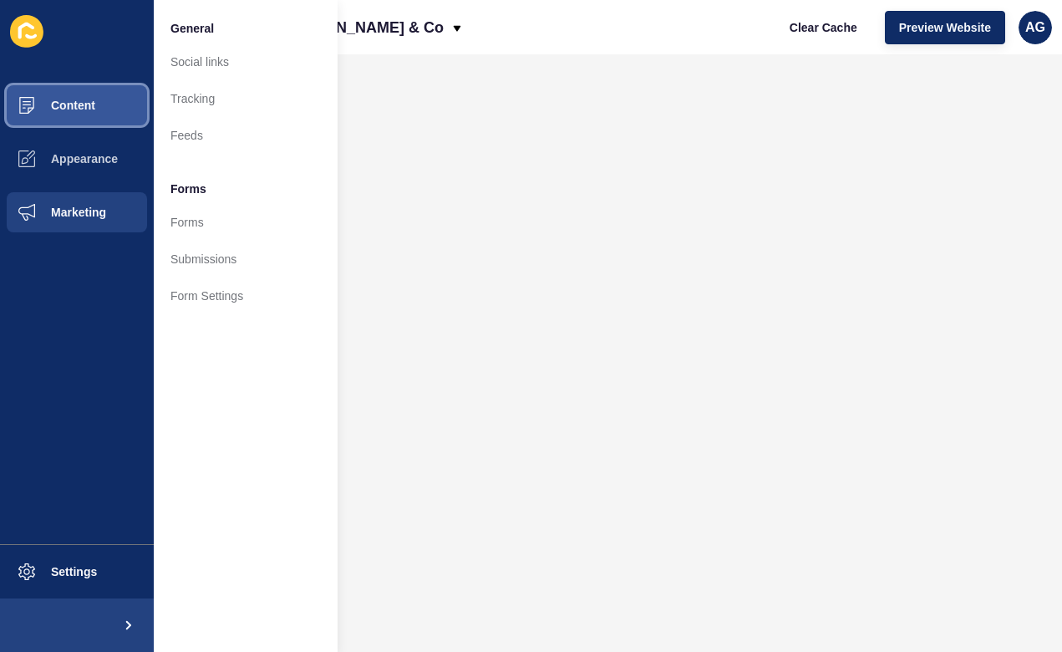
click at [80, 107] on span "Content" at bounding box center [46, 105] width 98 height 13
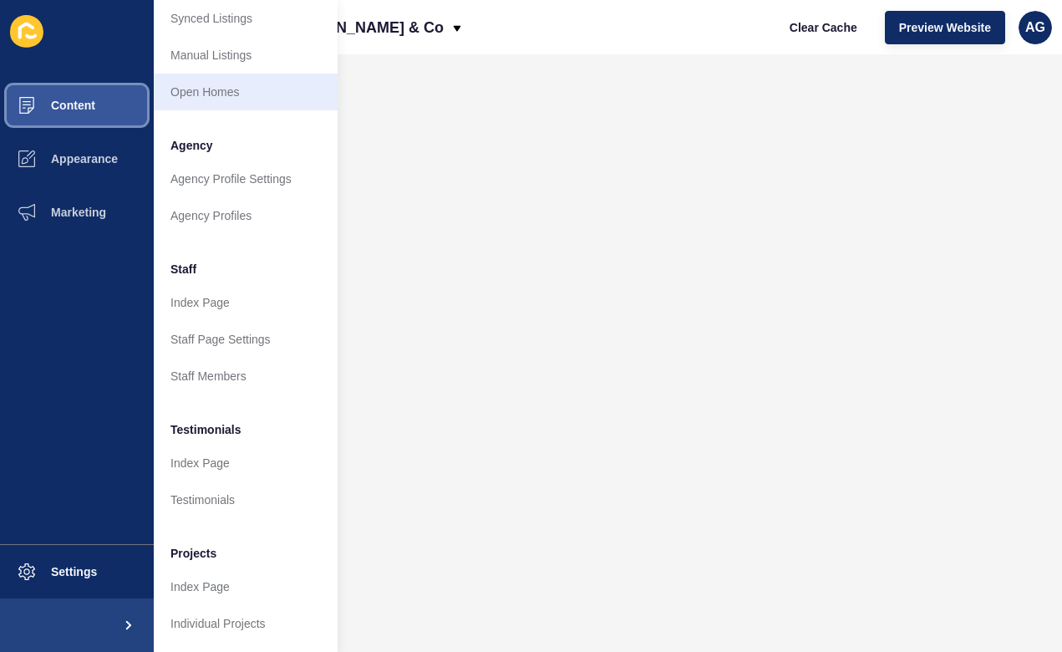
scroll to position [328, 0]
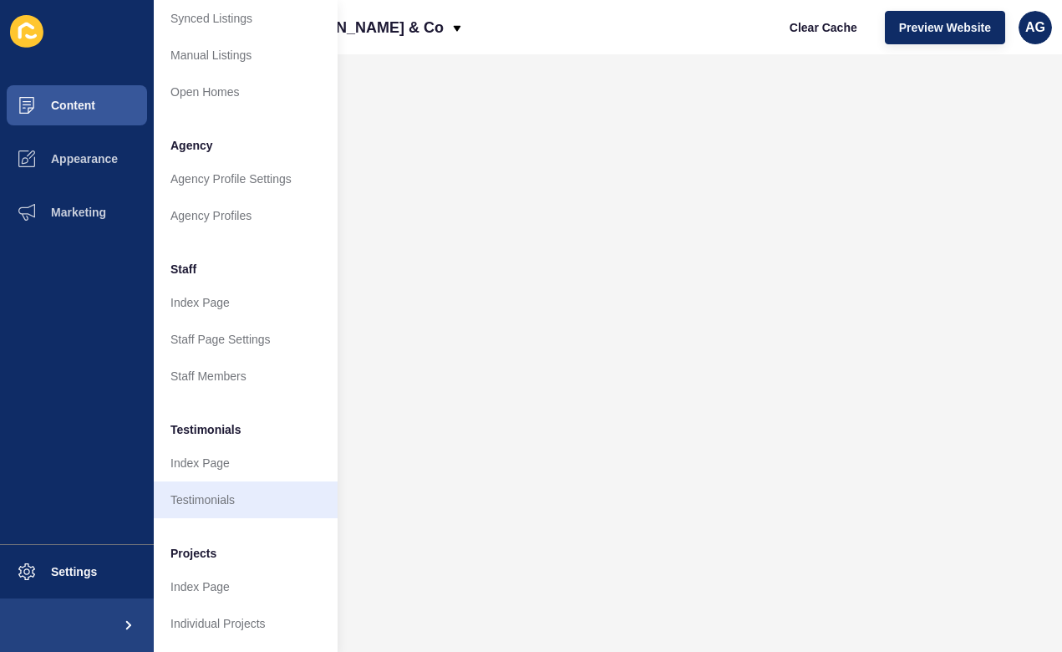
click at [215, 501] on link "Testimonials" at bounding box center [246, 499] width 184 height 37
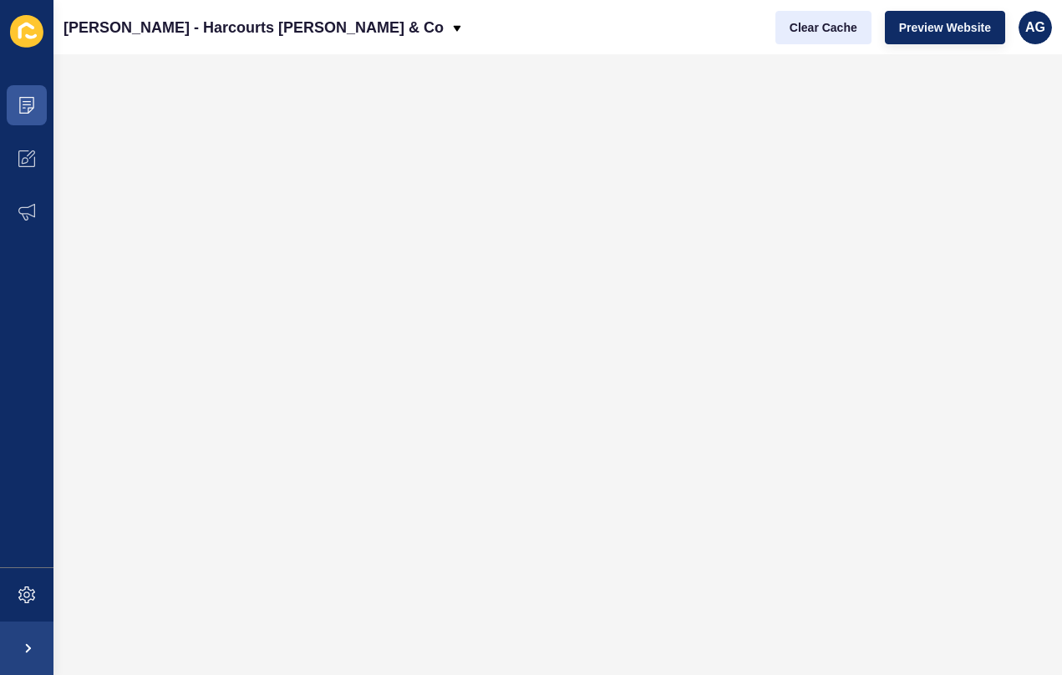
click at [828, 24] on span "Clear Cache" at bounding box center [824, 27] width 68 height 17
